Goal: Find contact information: Find contact information

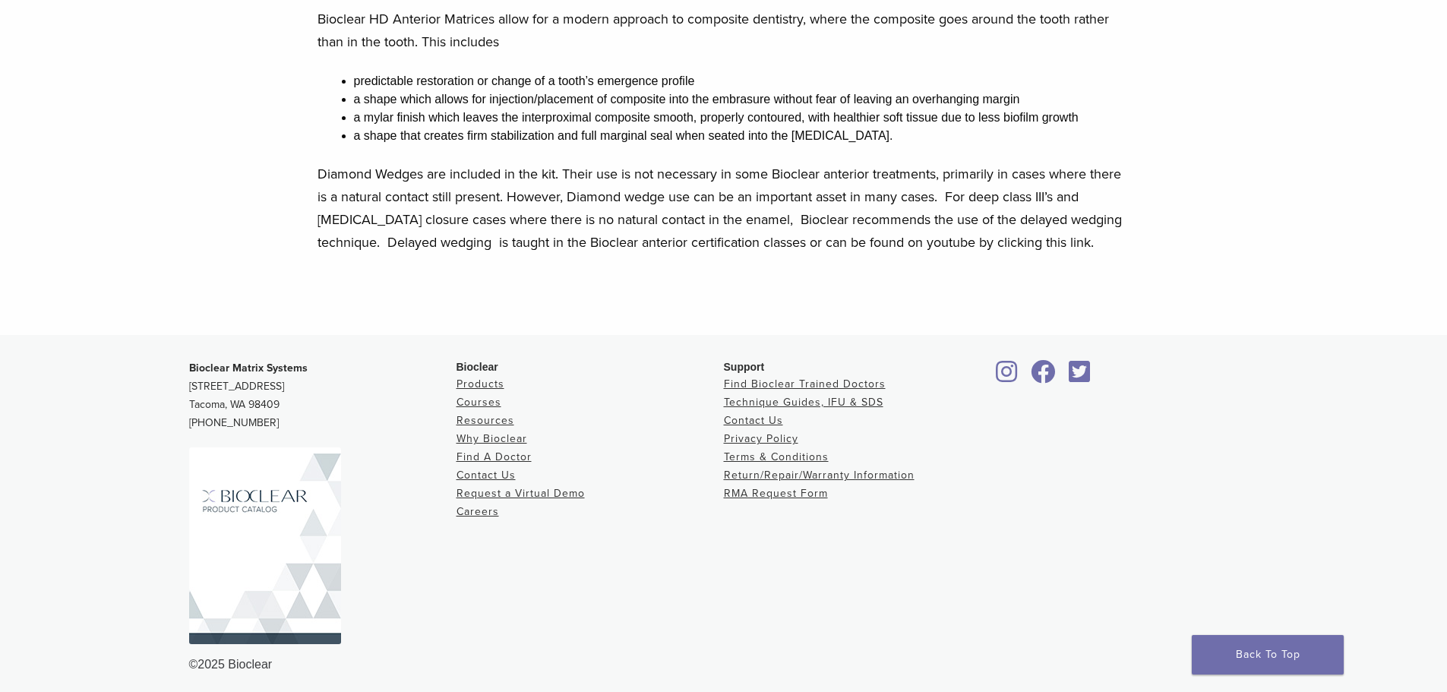
scroll to position [823, 0]
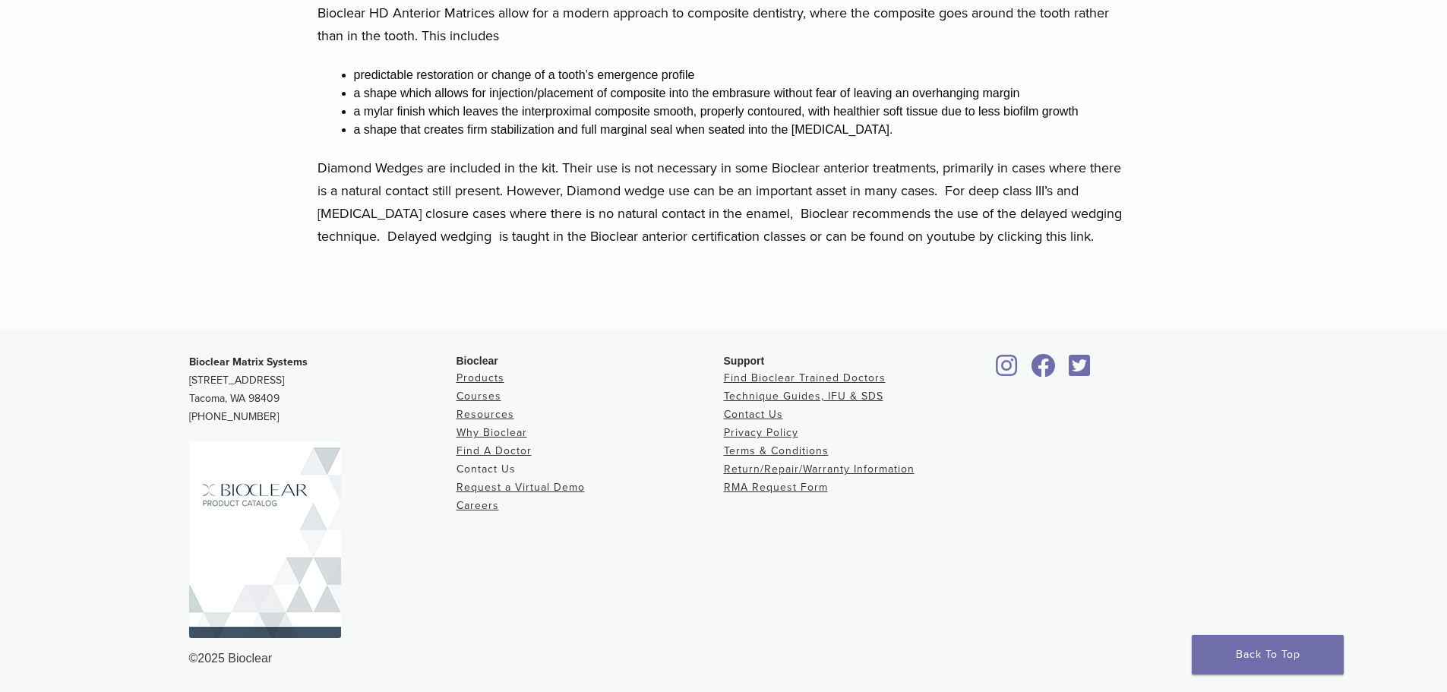
click at [474, 468] on link "Contact Us" at bounding box center [486, 469] width 59 height 13
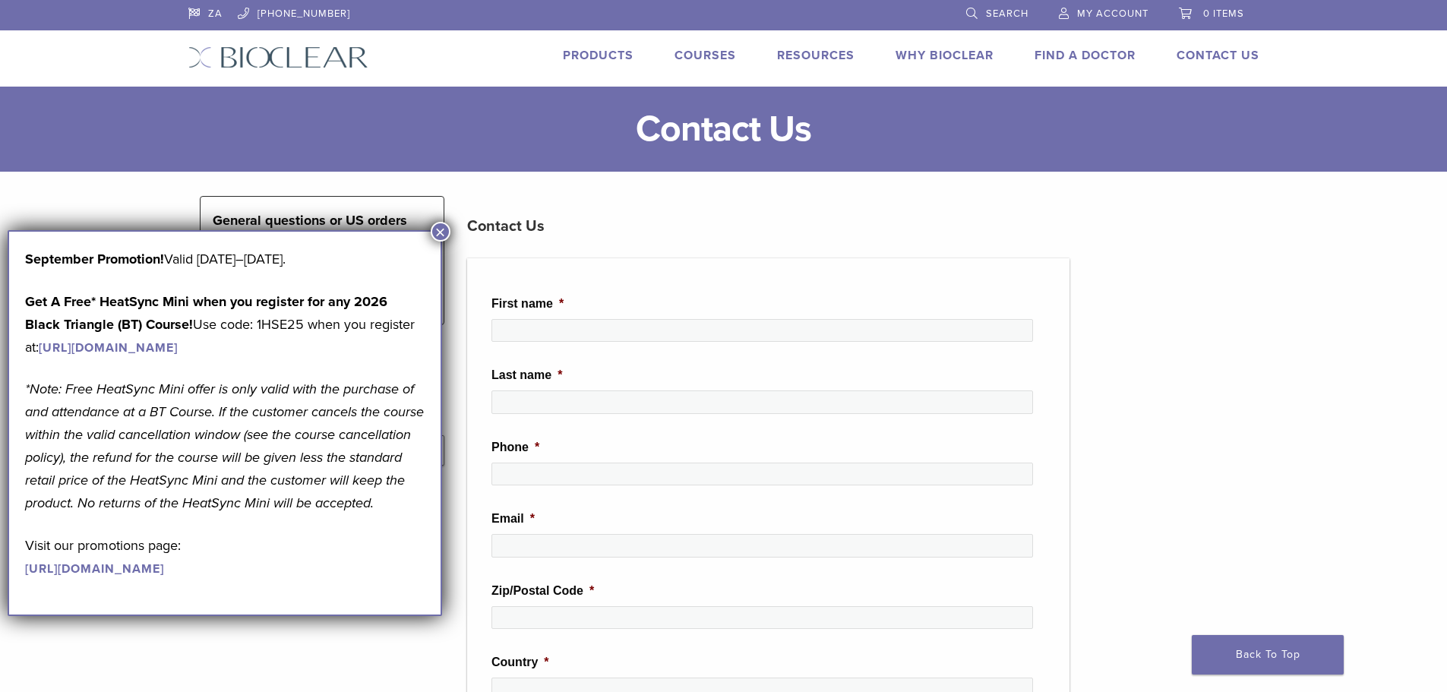
click at [442, 230] on button "×" at bounding box center [441, 232] width 20 height 20
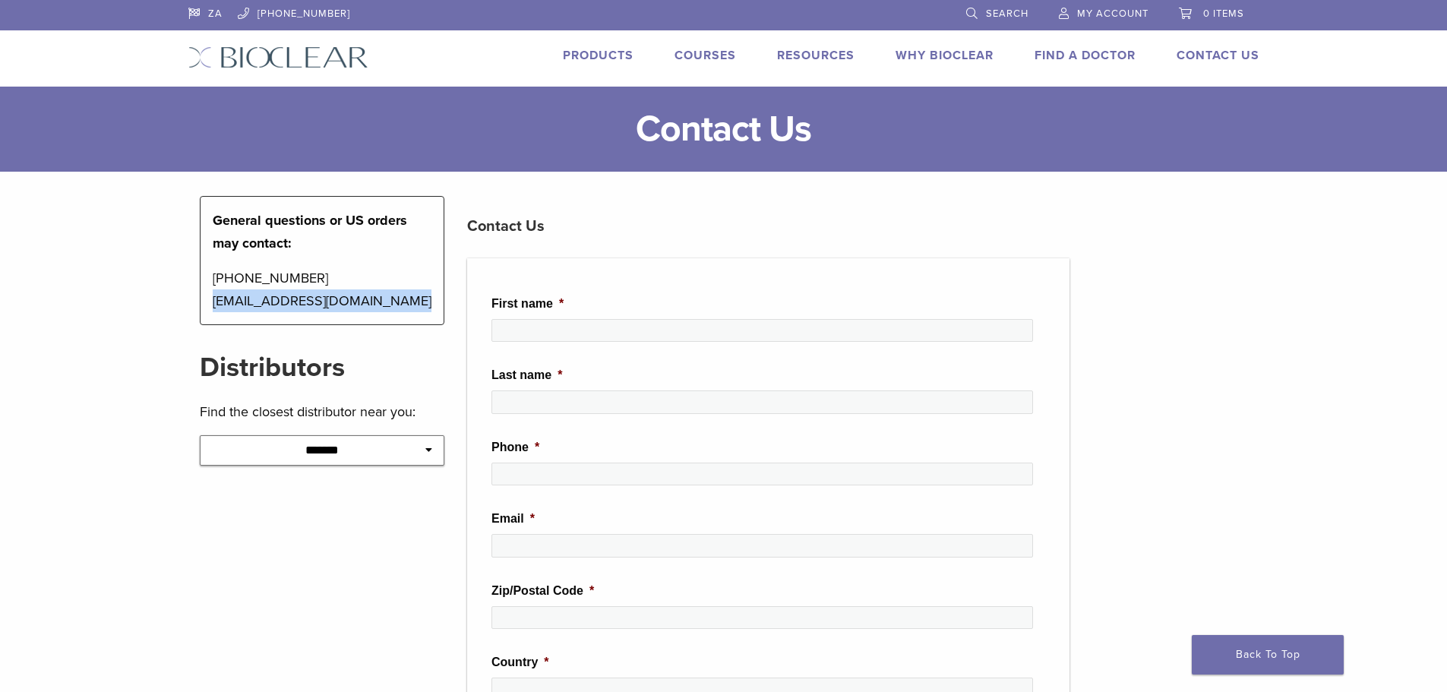
drag, startPoint x: 382, startPoint y: 306, endPoint x: 212, endPoint y: 311, distance: 170.2
click at [213, 311] on p "[PHONE_NUMBER] [EMAIL_ADDRESS][DOMAIN_NAME]" at bounding box center [323, 290] width 220 height 46
drag, startPoint x: 271, startPoint y: 306, endPoint x: 279, endPoint y: 318, distance: 13.7
click at [392, 311] on p "[PHONE_NUMBER] [EMAIL_ADDRESS][DOMAIN_NAME]" at bounding box center [323, 290] width 220 height 46
click at [402, 309] on p "[PHONE_NUMBER] [EMAIL_ADDRESS][DOMAIN_NAME]" at bounding box center [323, 290] width 220 height 46
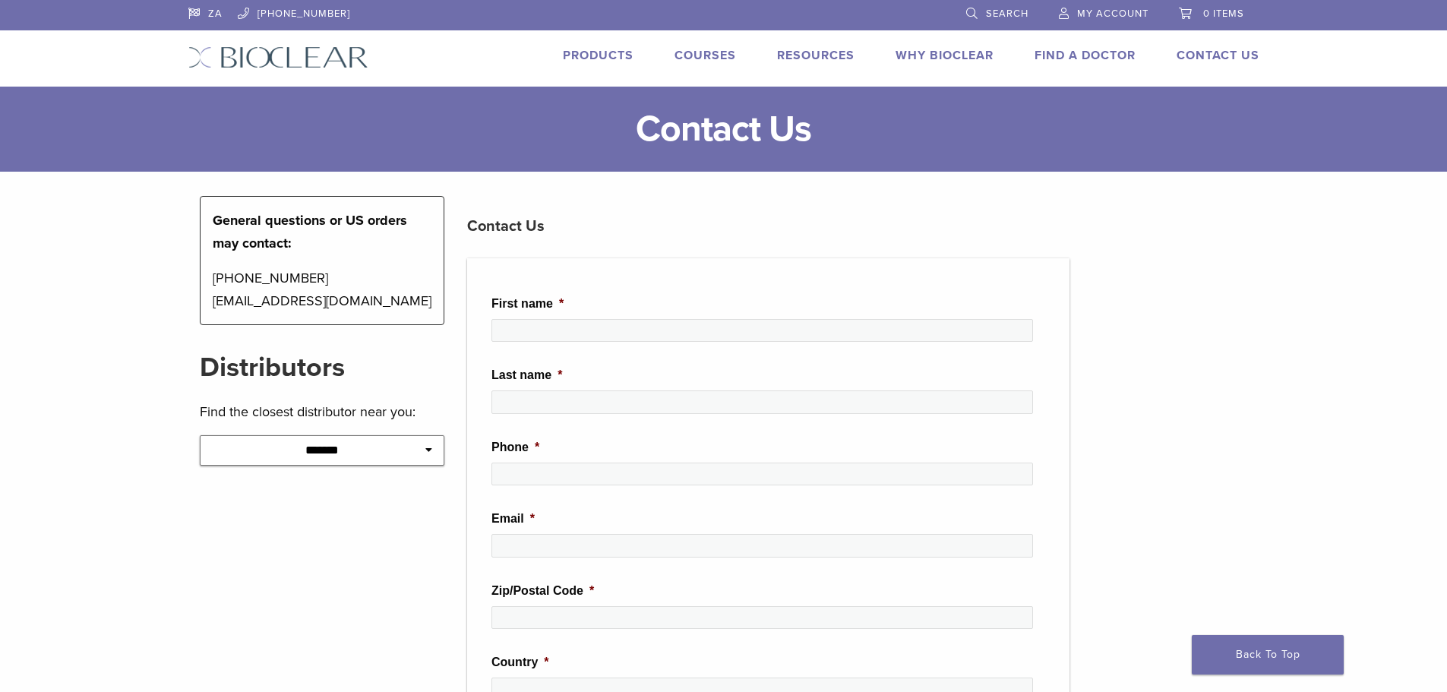
click at [356, 301] on p "[PHONE_NUMBER] [EMAIL_ADDRESS][DOMAIN_NAME]" at bounding box center [323, 290] width 220 height 46
click at [430, 471] on div "**********" at bounding box center [322, 419] width 245 height 141
